Goal: Use online tool/utility: Utilize a website feature to perform a specific function

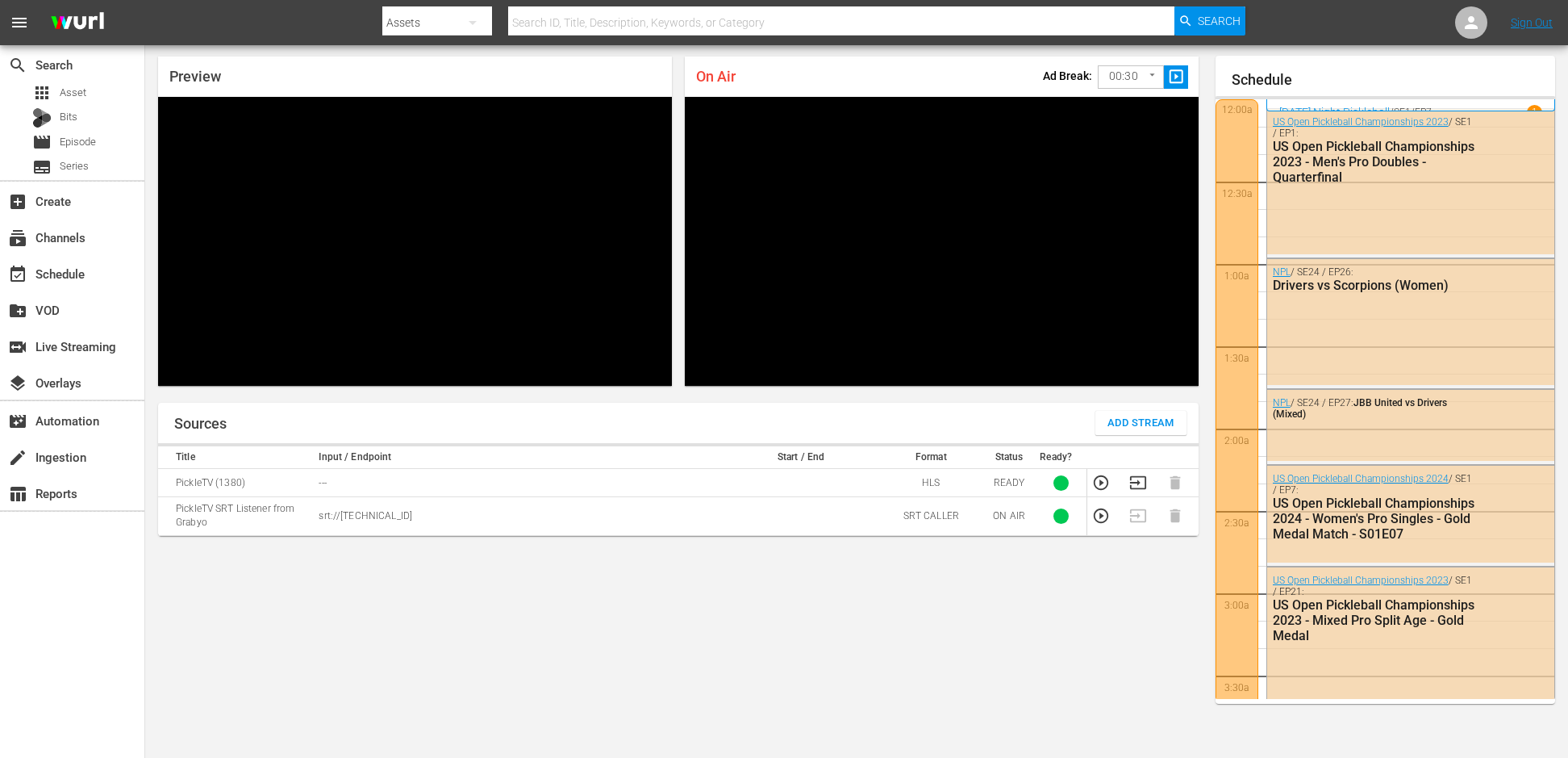
scroll to position [3371, 0]
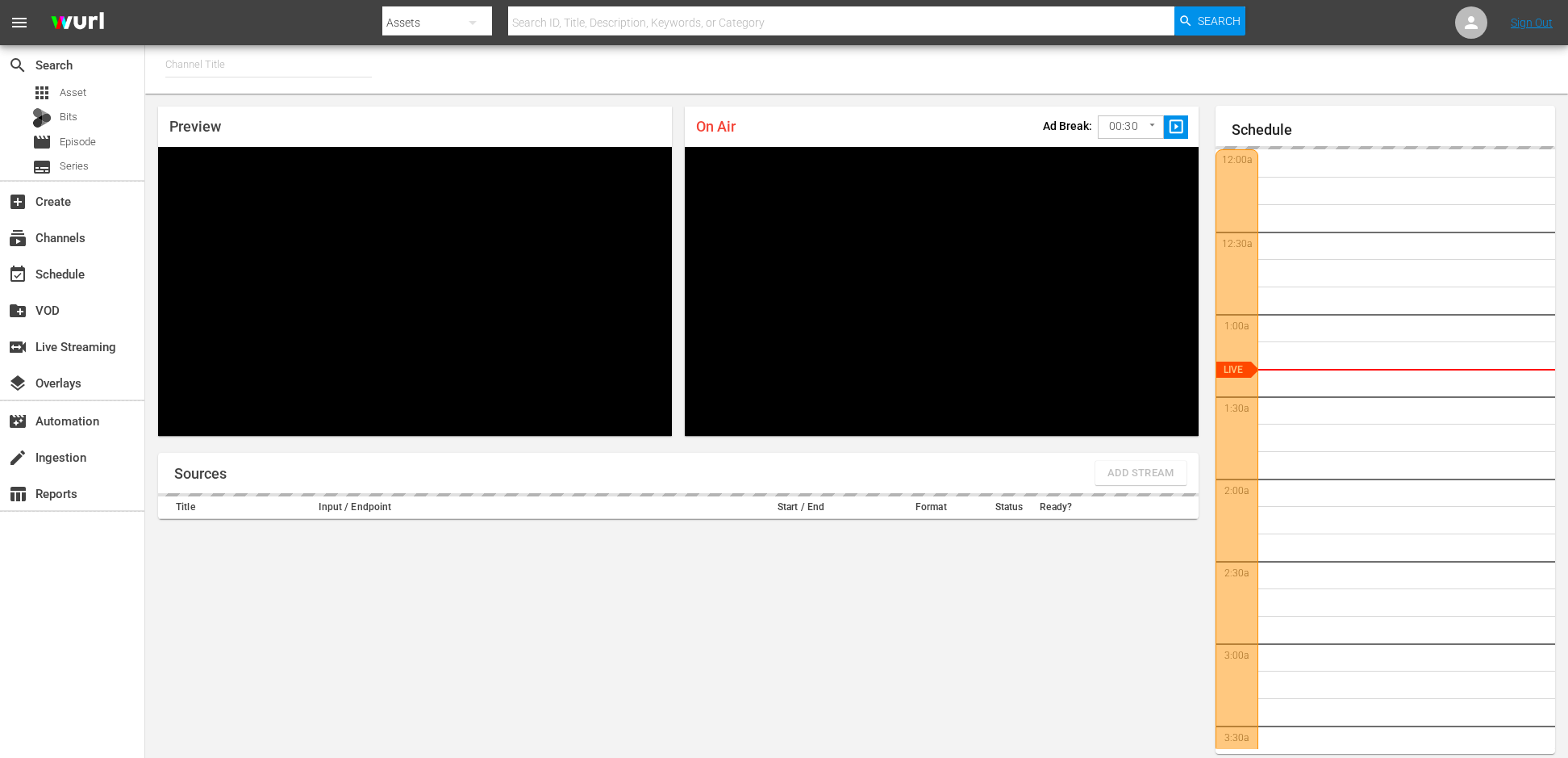
type input "PickleTV (1380)"
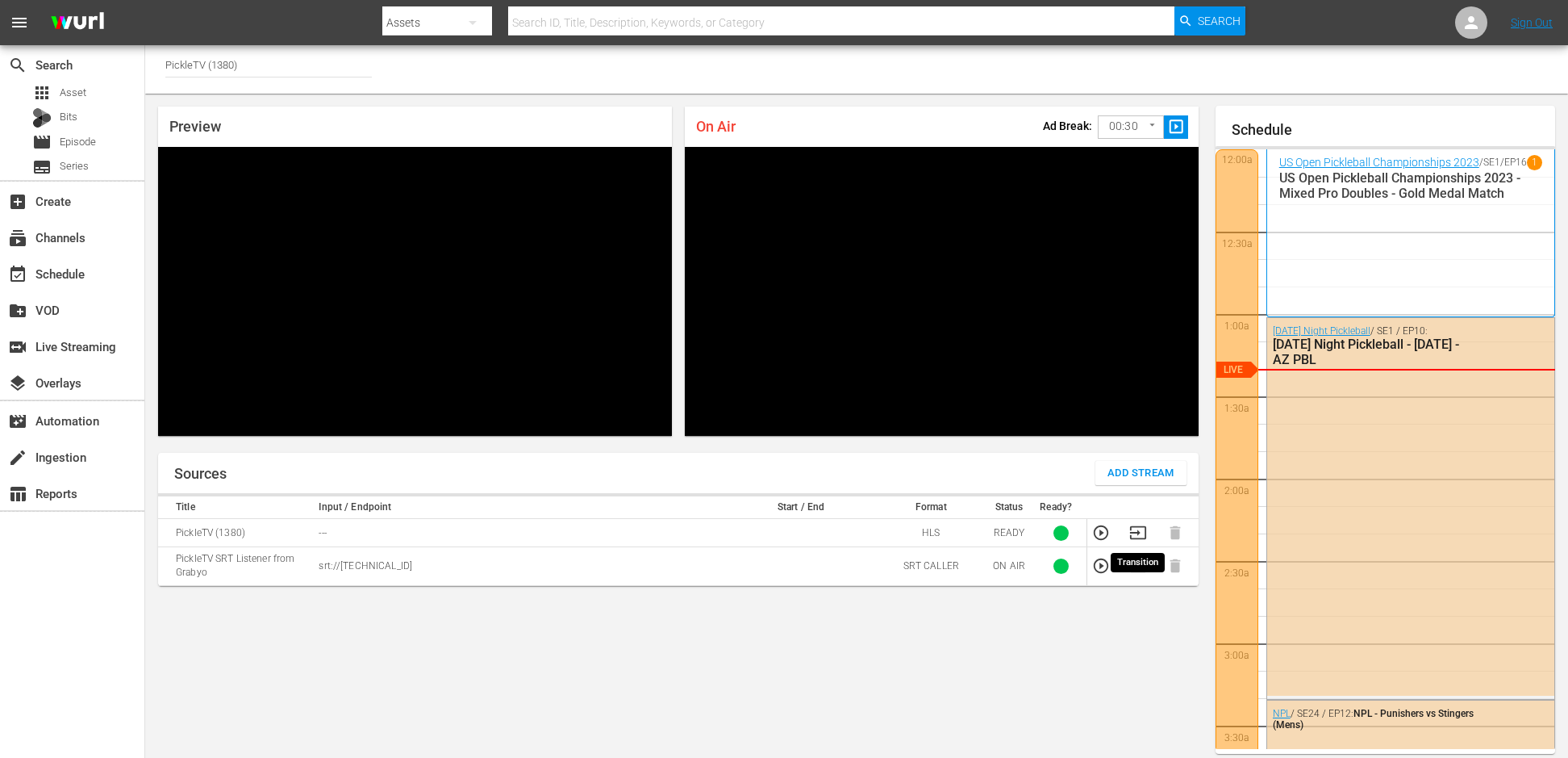
click at [1138, 531] on icon "button" at bounding box center [1138, 532] width 17 height 13
click at [1101, 570] on icon "button" at bounding box center [1101, 566] width 18 height 18
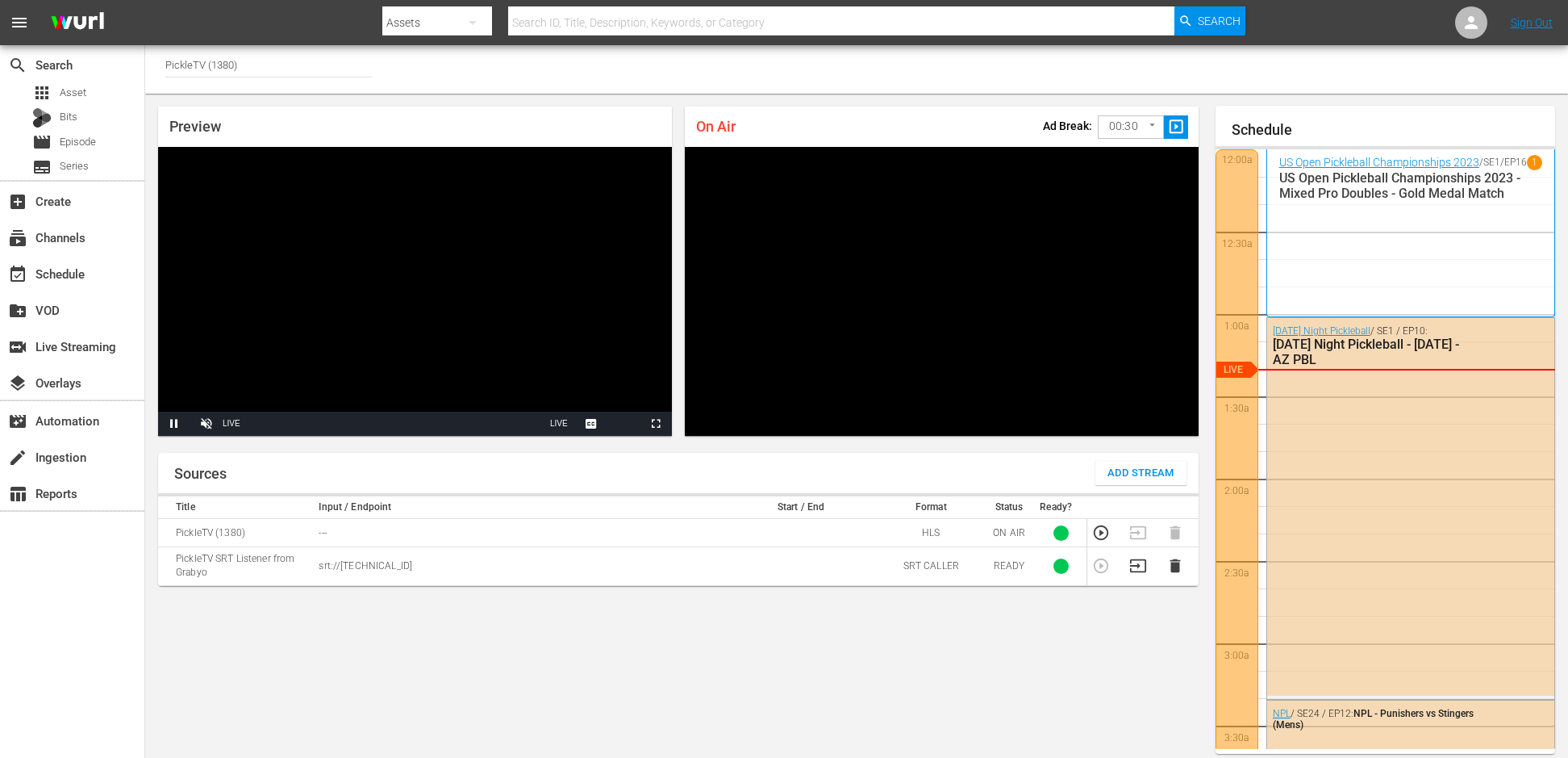
click at [630, 690] on div "Sources Add Stream Title Input / Endpoint Start / End Format Status Ready? Pick…" at bounding box center [678, 623] width 1040 height 342
click at [639, 656] on div "Sources Add Stream Title Input / Endpoint Start / End Format Status Ready? Pick…" at bounding box center [678, 623] width 1040 height 342
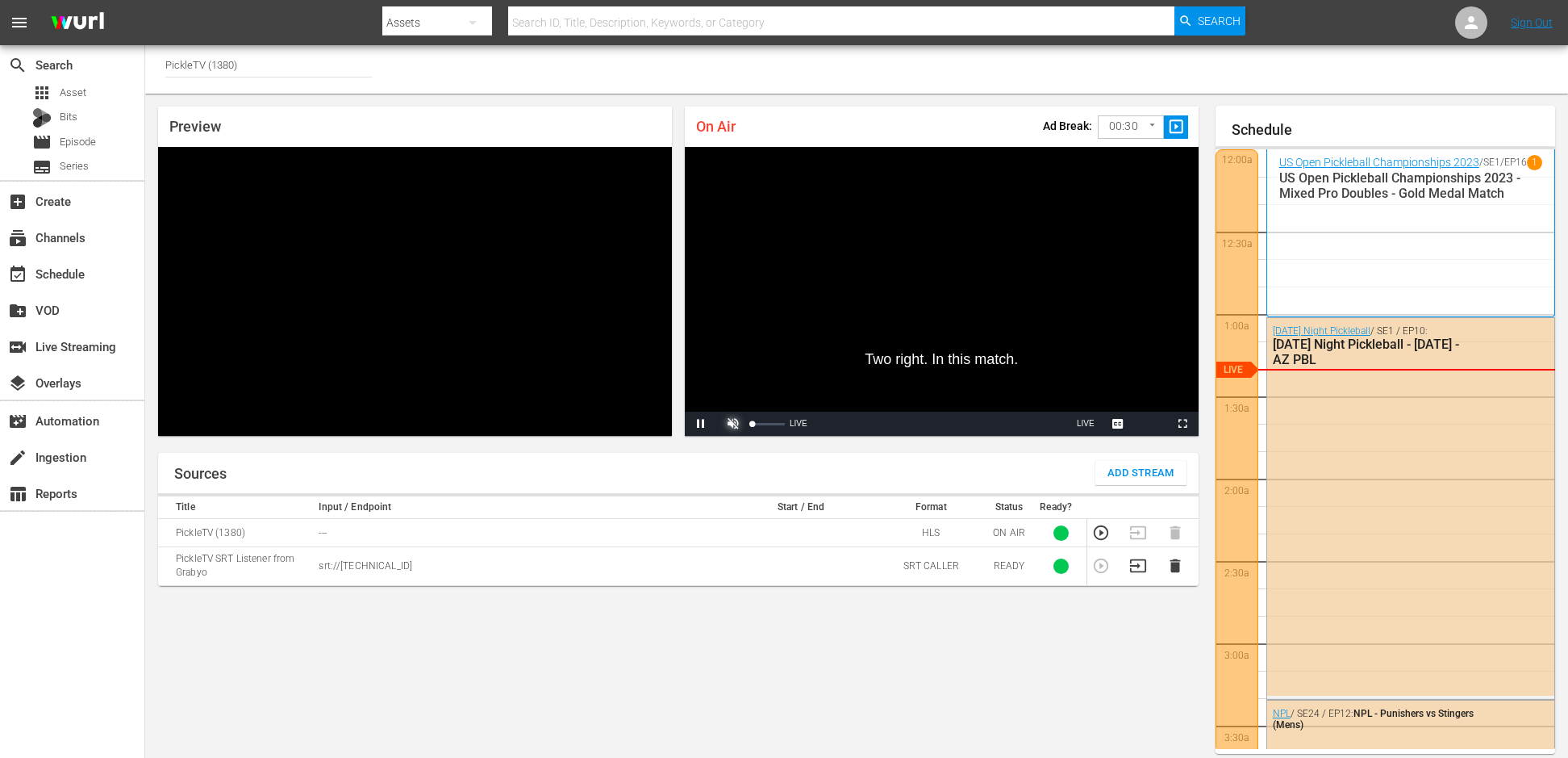
click at [733, 423] on span "Video Player" at bounding box center [733, 423] width 0 height 0
